Goal: Task Accomplishment & Management: Use online tool/utility

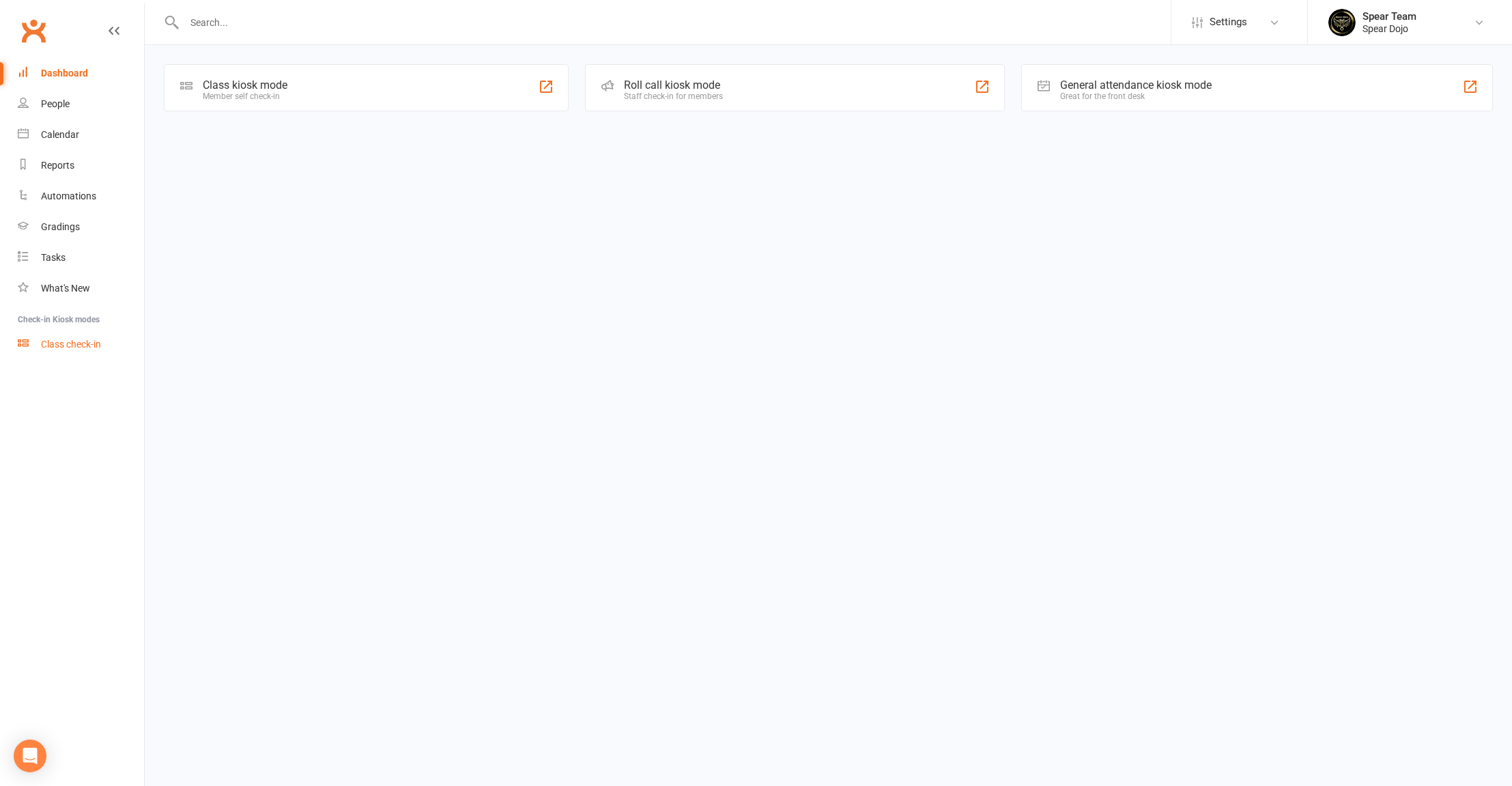
click at [58, 341] on div "Class check-in" at bounding box center [71, 344] width 60 height 11
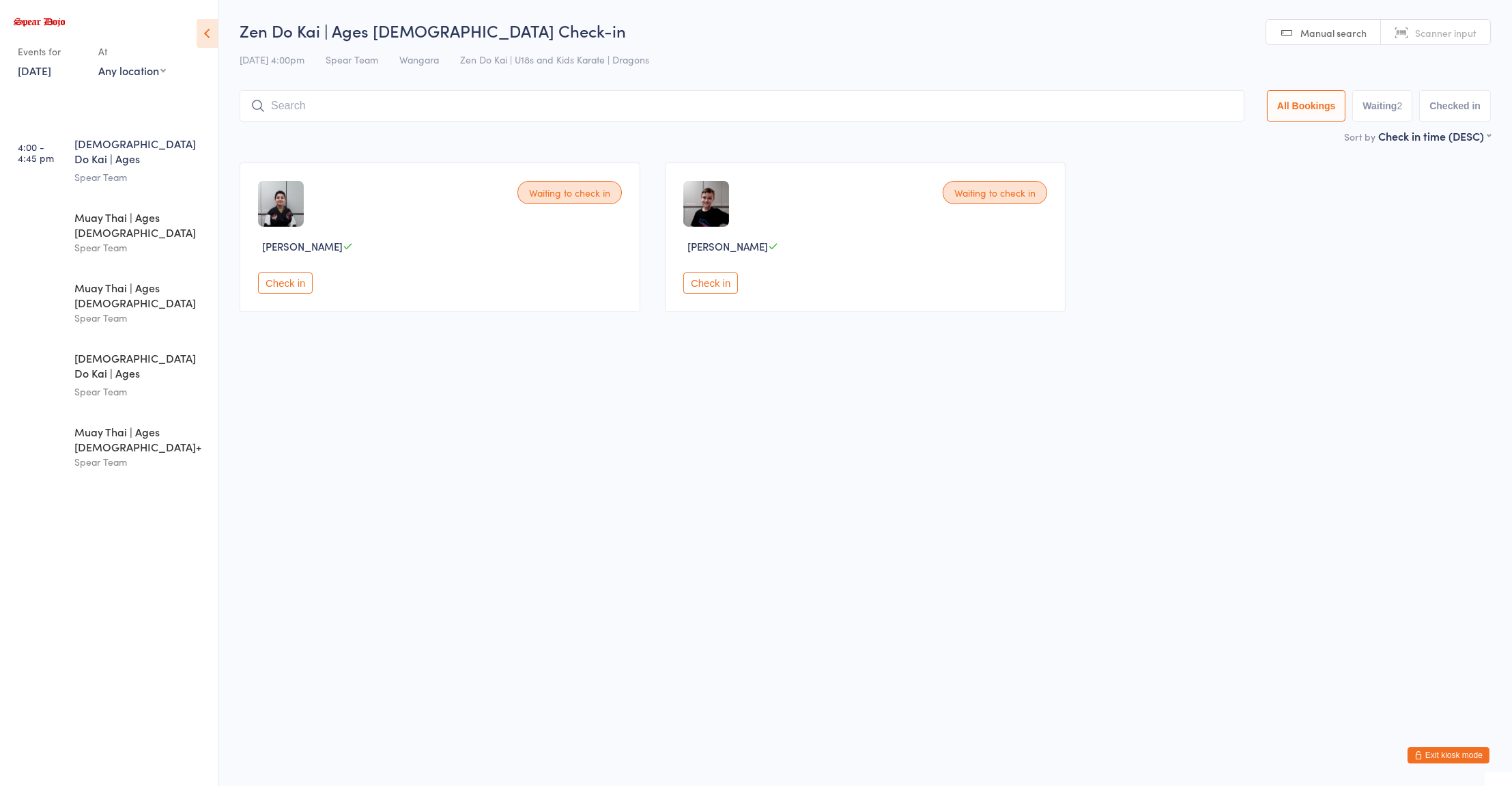
click at [1435, 33] on span "Scanner input" at bounding box center [1446, 33] width 61 height 14
type input "005331"
click at [123, 424] on div "Muay Thai | Ages [DEMOGRAPHIC_DATA]+" at bounding box center [140, 439] width 132 height 30
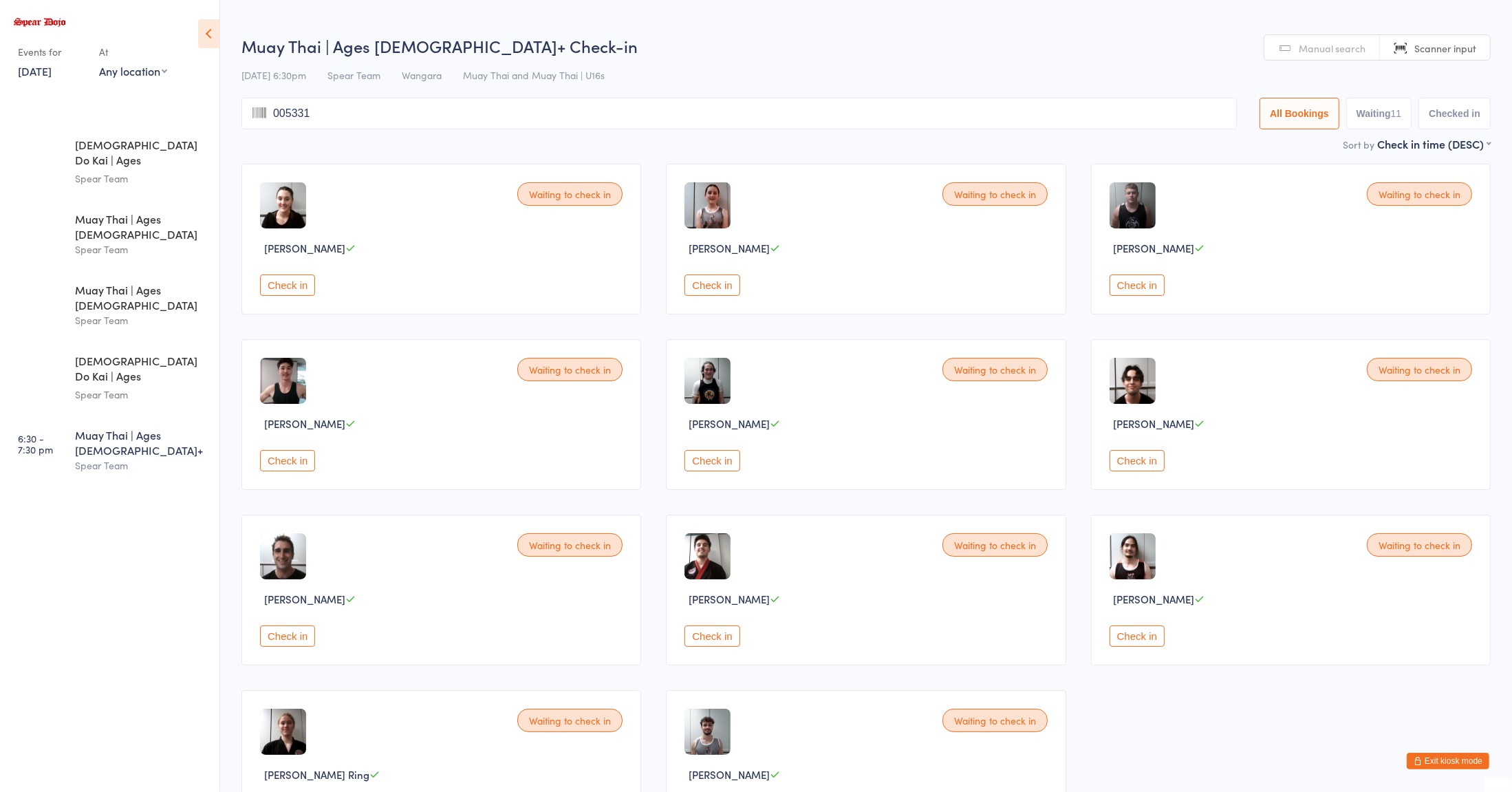
type input "005331"
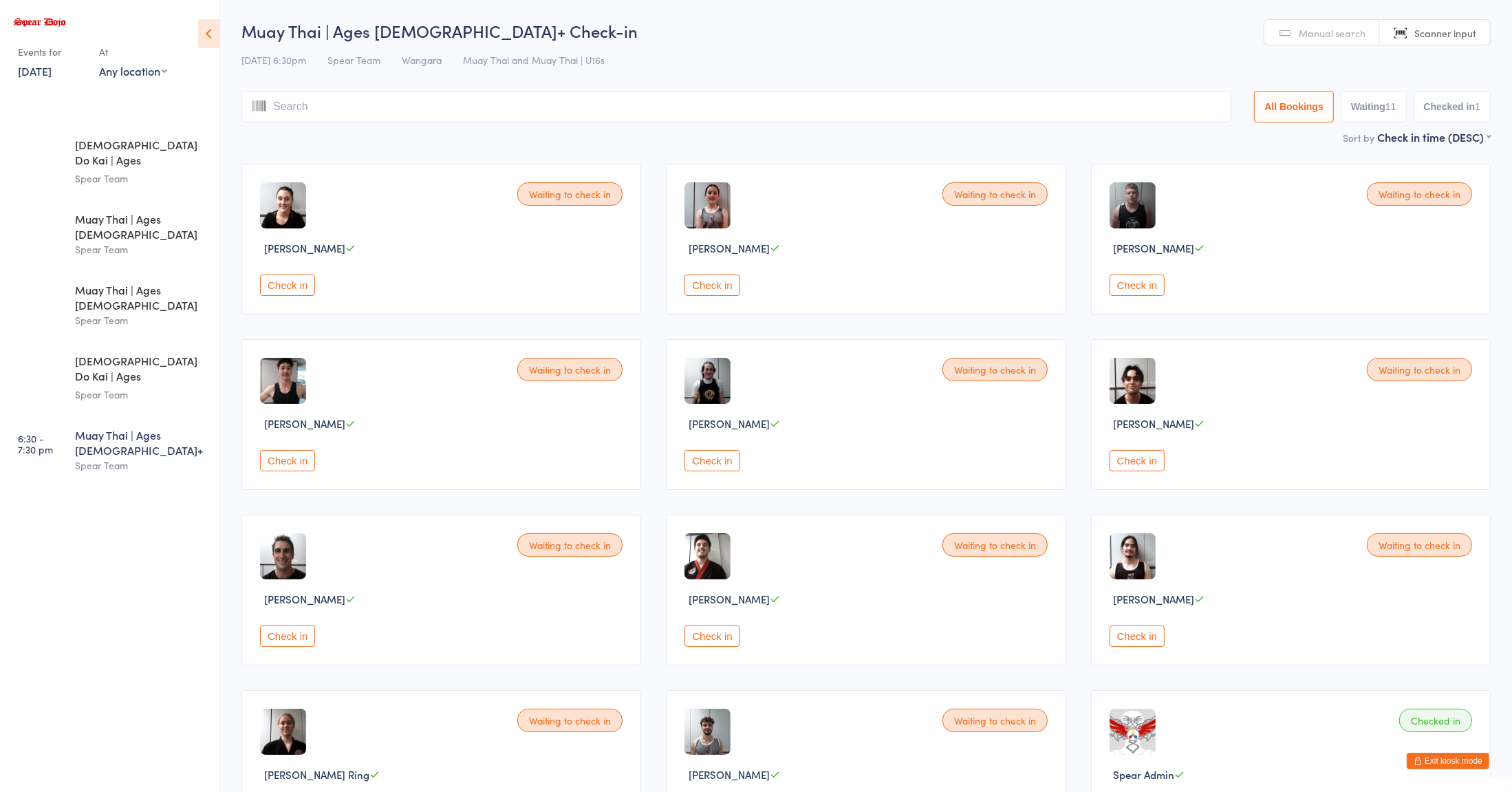
click at [273, 575] on img at bounding box center [283, 557] width 46 height 46
click at [296, 609] on div "Waiting to check in [PERSON_NAME] Check in" at bounding box center [441, 590] width 399 height 151
click at [273, 567] on img at bounding box center [283, 557] width 46 height 46
click at [431, 633] on div "Check in" at bounding box center [443, 636] width 366 height 21
click at [555, 563] on div "Waiting to check in [PERSON_NAME] Check in" at bounding box center [441, 590] width 399 height 151
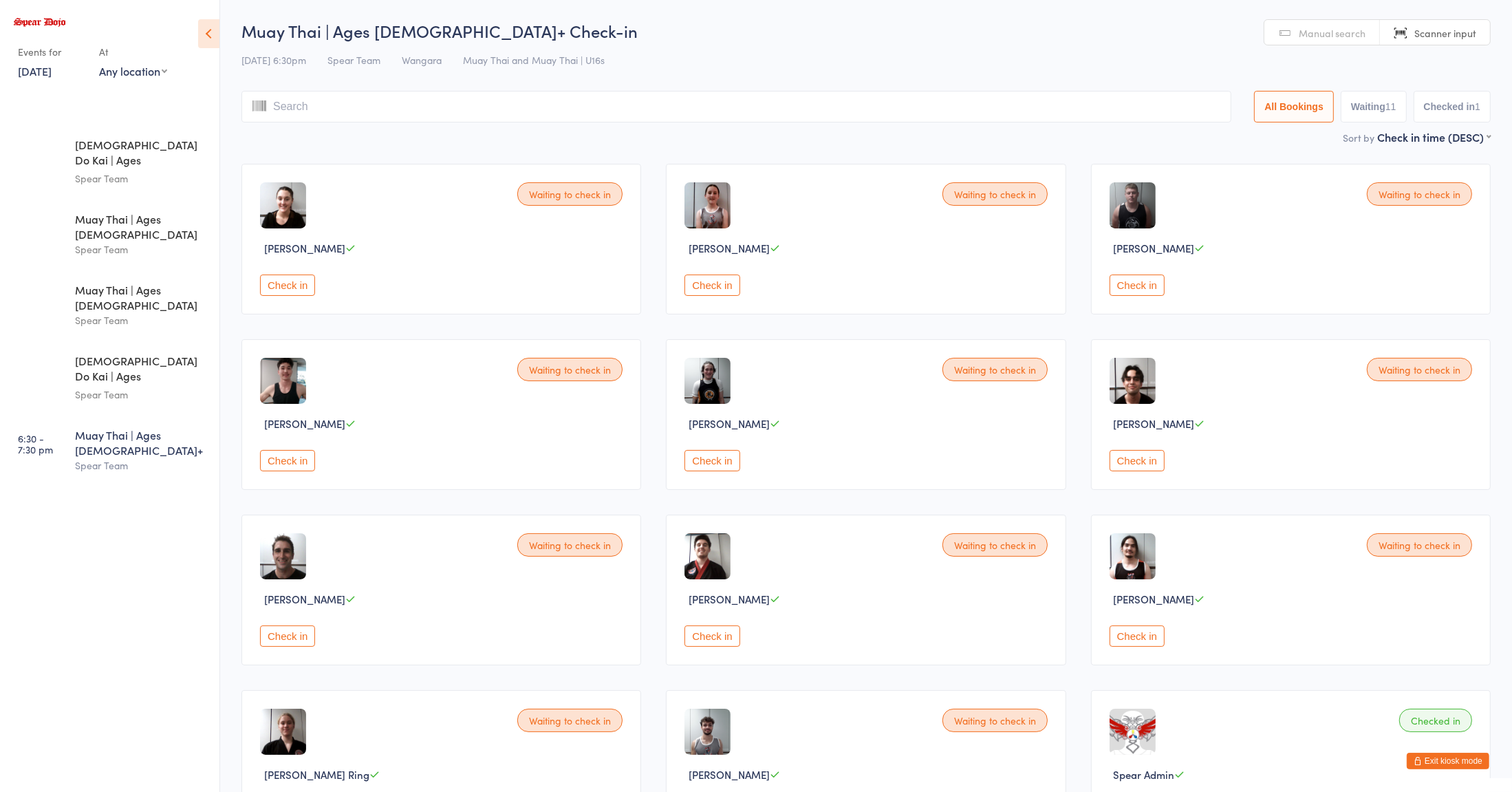
click at [398, 657] on div "Waiting to check in [PERSON_NAME] Check in" at bounding box center [441, 590] width 399 height 151
click at [277, 572] on img at bounding box center [283, 557] width 46 height 46
click at [290, 608] on div "Waiting to check in [PERSON_NAME] Check in" at bounding box center [441, 590] width 399 height 151
click at [274, 560] on img at bounding box center [283, 557] width 46 height 46
click at [294, 600] on span "[PERSON_NAME]" at bounding box center [305, 599] width 81 height 15
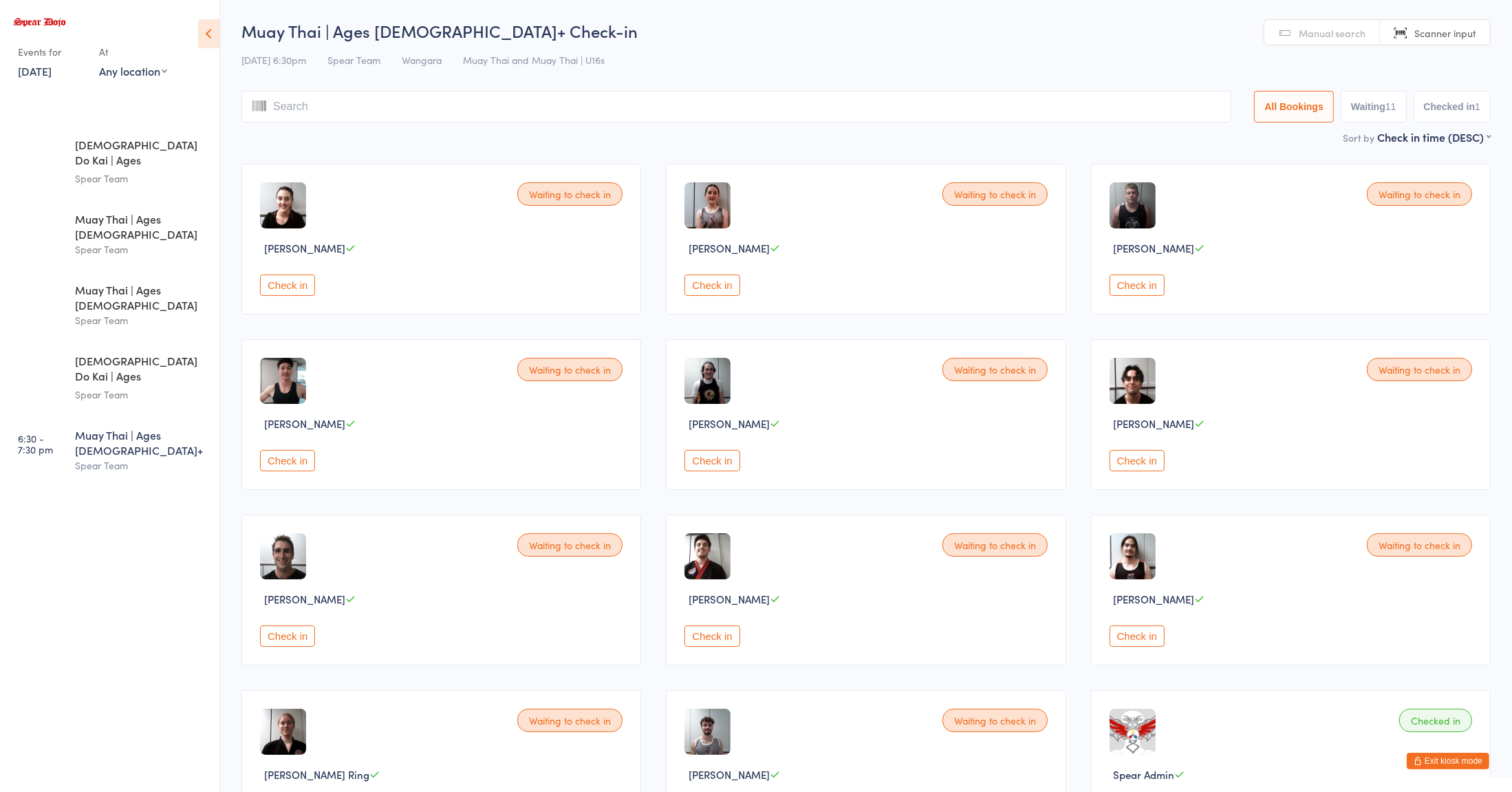
click at [265, 555] on img at bounding box center [283, 557] width 46 height 46
click at [291, 605] on span "[PERSON_NAME]" at bounding box center [305, 599] width 81 height 15
click at [277, 565] on img at bounding box center [283, 557] width 46 height 46
click at [273, 641] on button "Check in" at bounding box center [287, 636] width 55 height 21
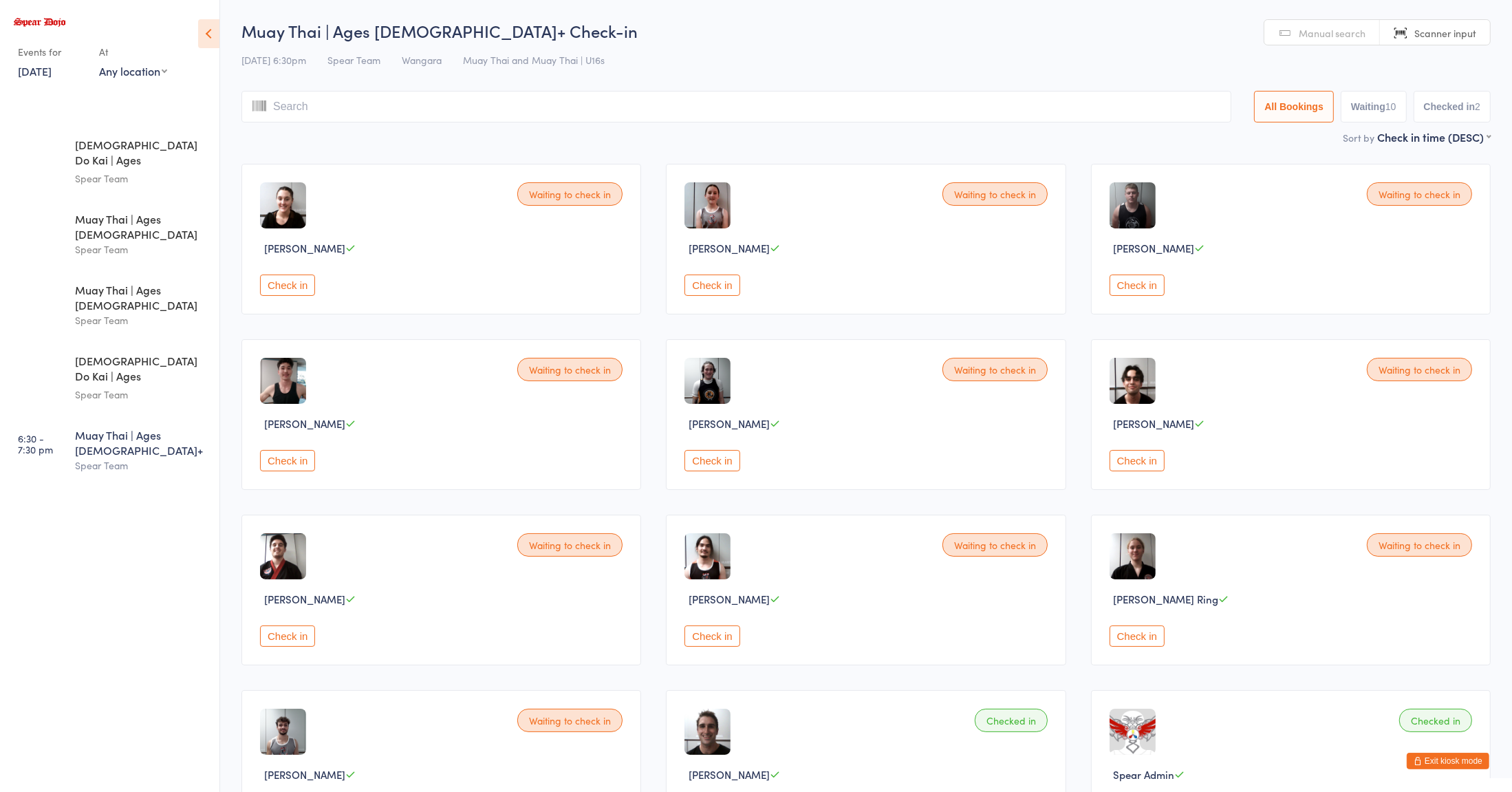
click at [461, 567] on div "Waiting to check in [PERSON_NAME] Check in" at bounding box center [441, 590] width 399 height 151
click at [1326, 31] on span "Manual search" at bounding box center [1332, 33] width 67 height 14
type input "sa"
click at [116, 143] on div "[DEMOGRAPHIC_DATA] Do Kai | Ages [DEMOGRAPHIC_DATA]" at bounding box center [141, 154] width 133 height 34
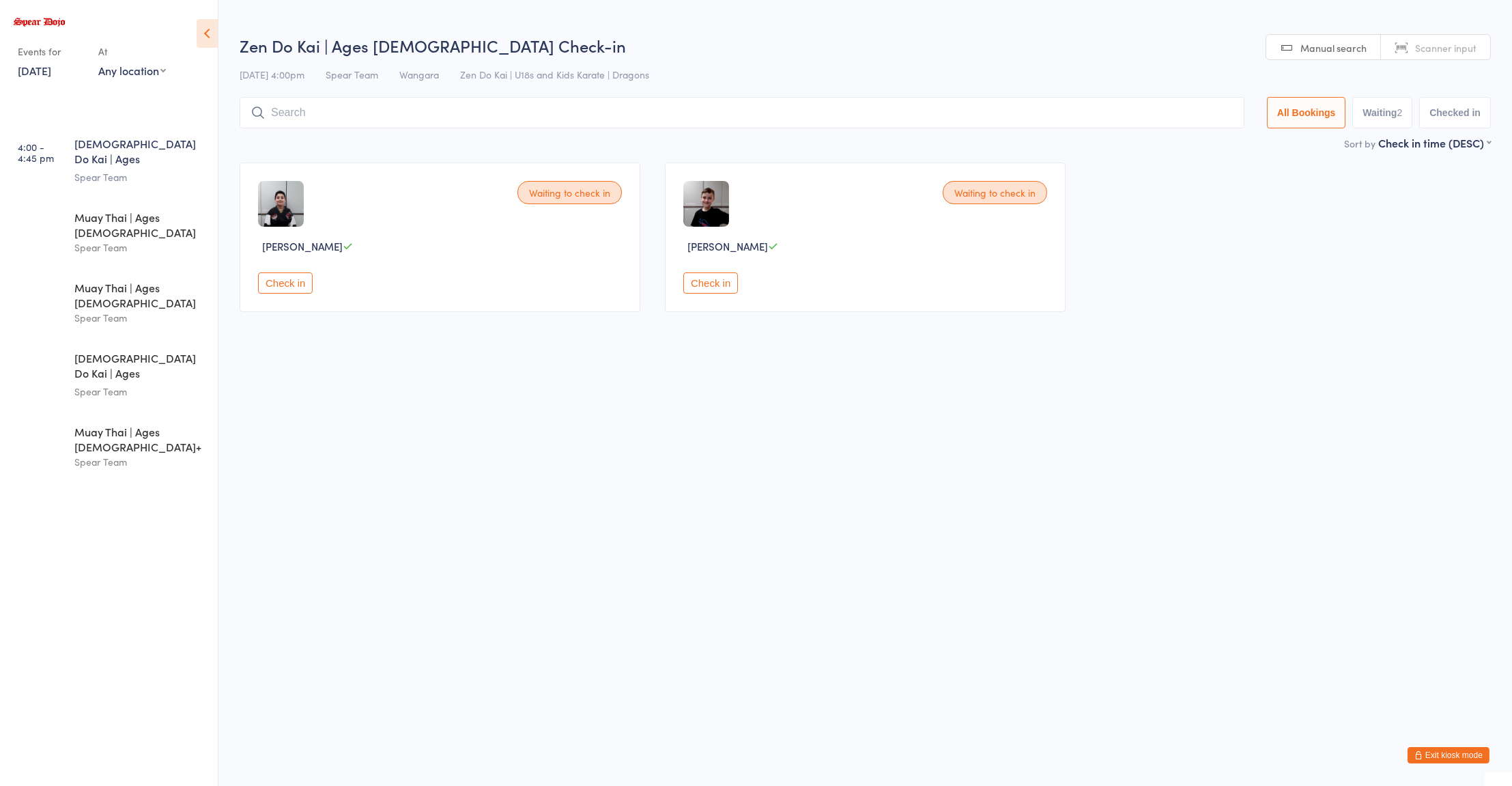
click at [295, 110] on input "search" at bounding box center [742, 112] width 1005 height 31
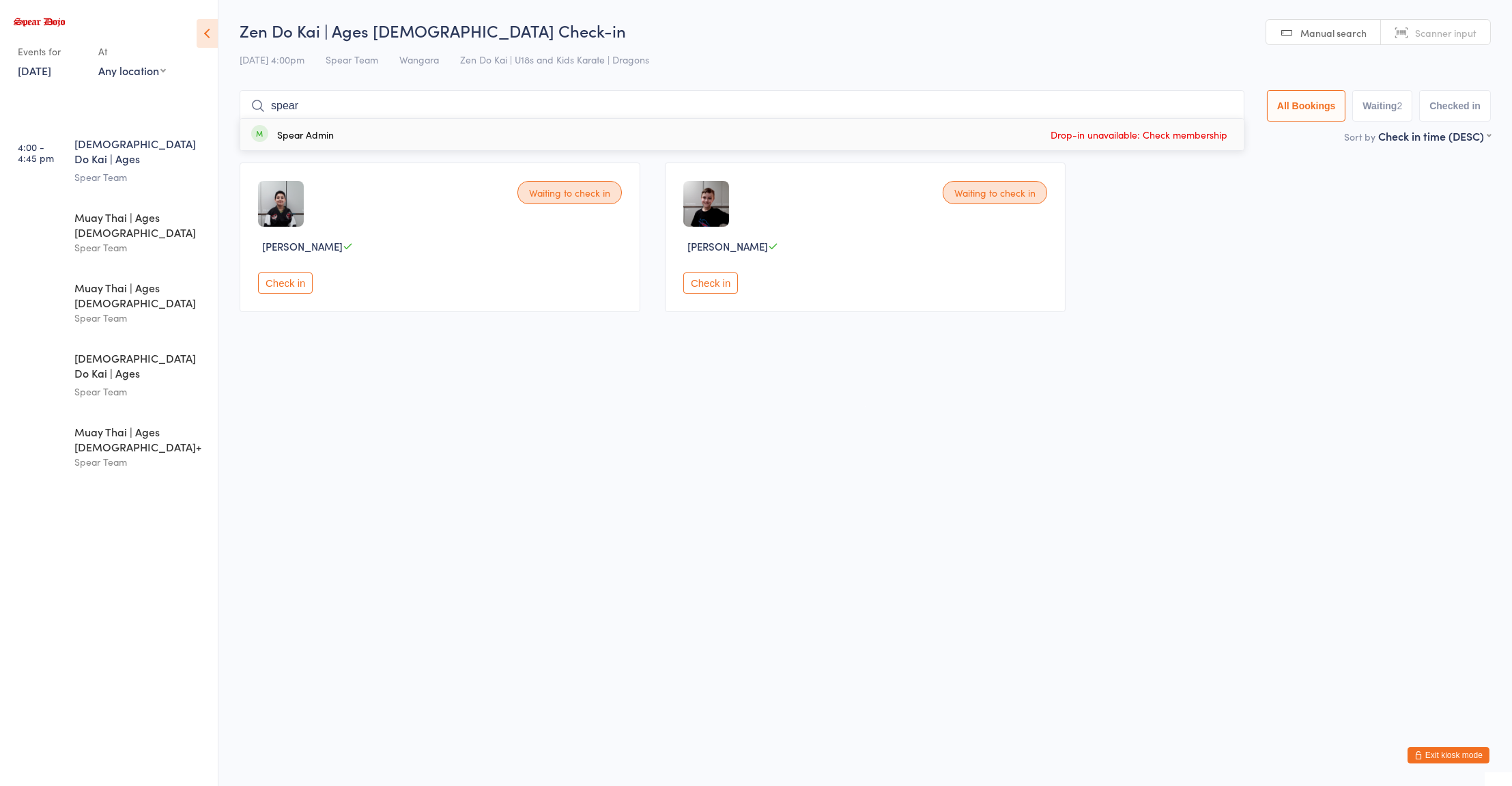
type input "spear"
click at [322, 143] on div "Spear Admin Drop-in unavailable: Check membership" at bounding box center [742, 134] width 1004 height 31
type input "spear"
click at [306, 140] on div "Spear Admin" at bounding box center [305, 134] width 56 height 11
click at [1427, 43] on link "Scanner input" at bounding box center [1435, 32] width 109 height 26
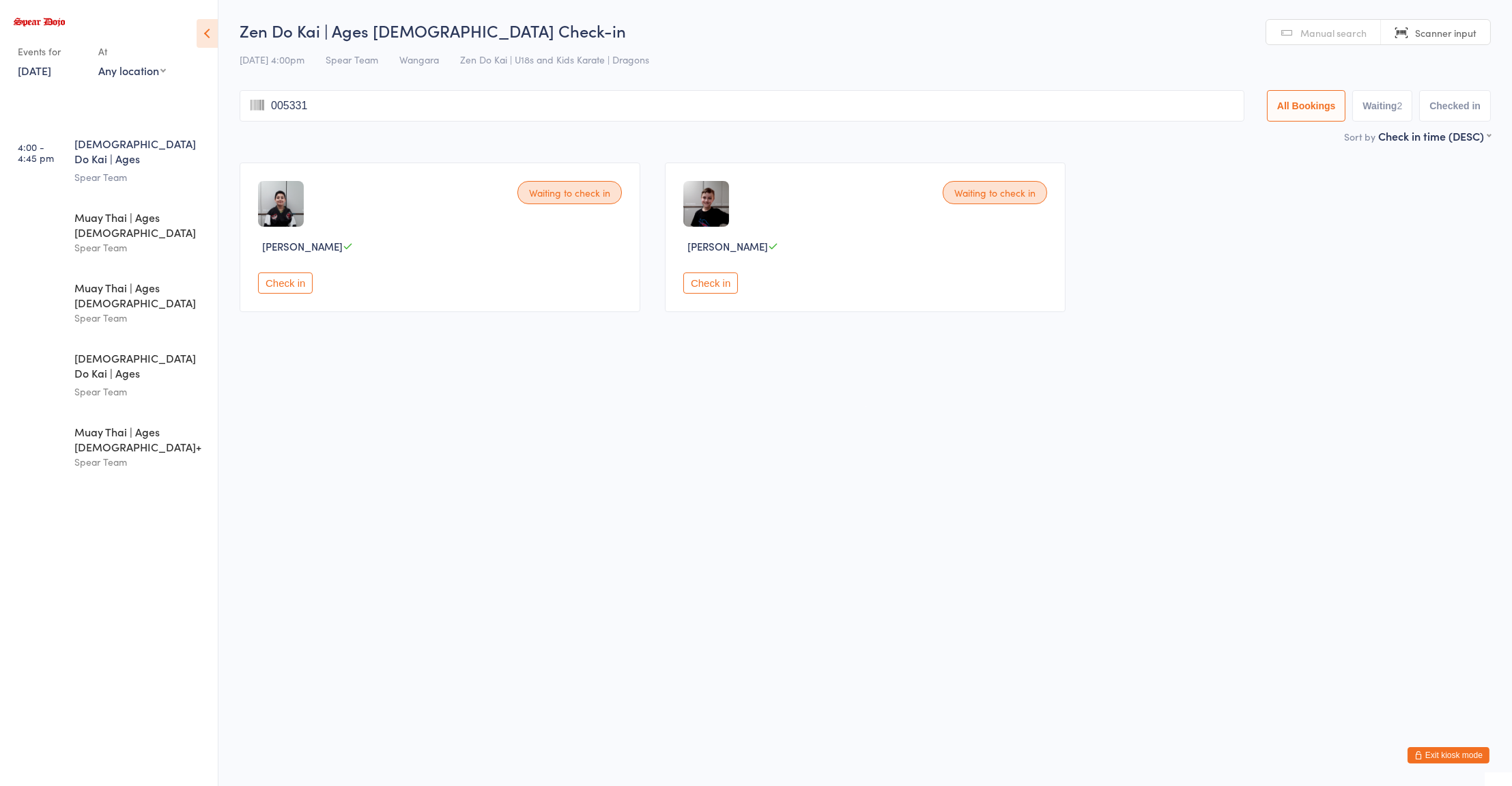
type input "005331"
click at [522, 107] on input "search" at bounding box center [742, 105] width 1005 height 31
type input "wat"
type input "wa"
type input "y"
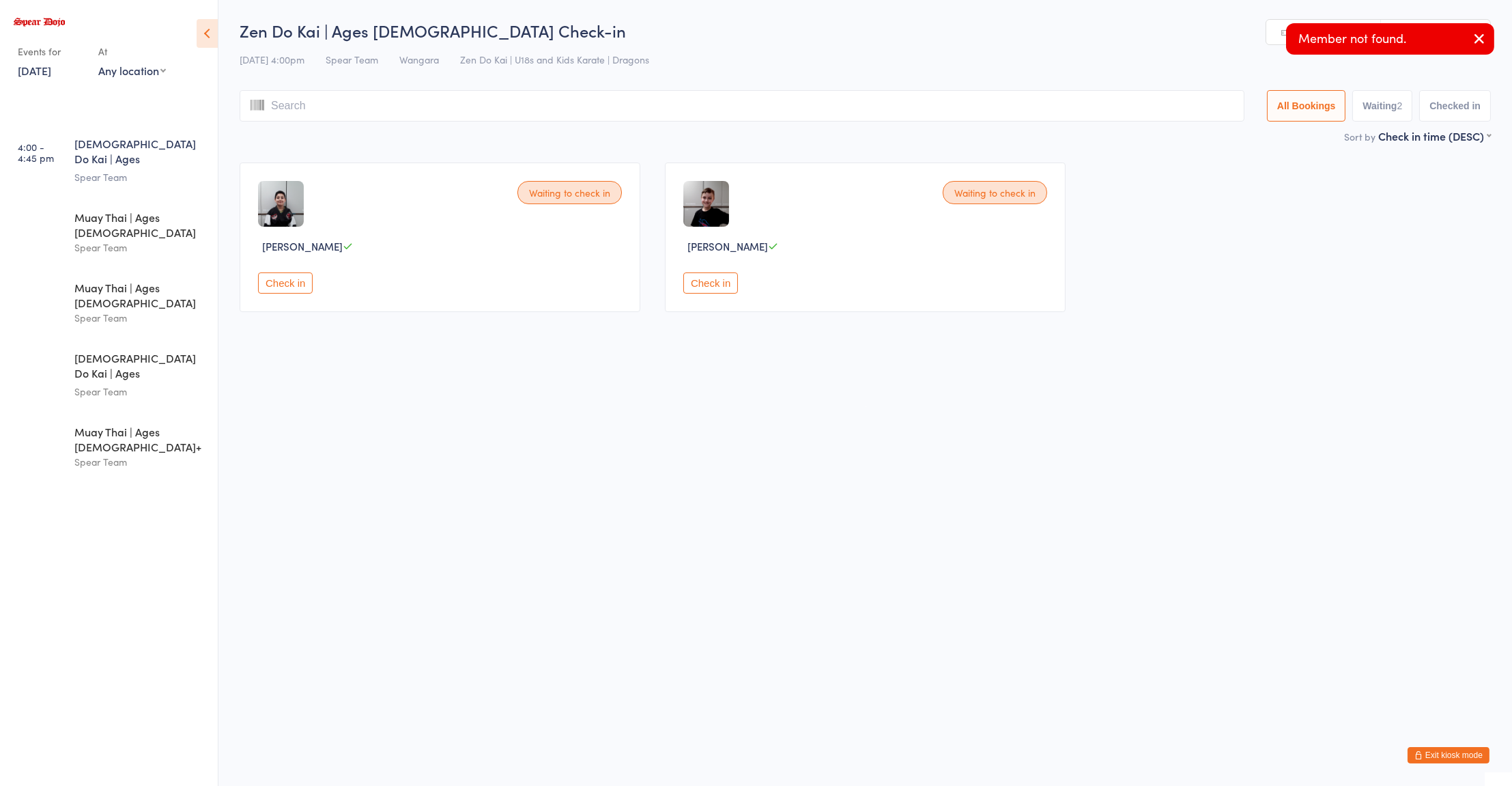
click at [1230, 32] on h2 "Zen Do Kai | Ages [DEMOGRAPHIC_DATA] Check-in" at bounding box center [865, 30] width 1252 height 22
click at [1469, 48] on button "button" at bounding box center [1479, 39] width 30 height 31
click at [1327, 30] on span "Manual search" at bounding box center [1333, 33] width 66 height 14
